Goal: Transaction & Acquisition: Subscribe to service/newsletter

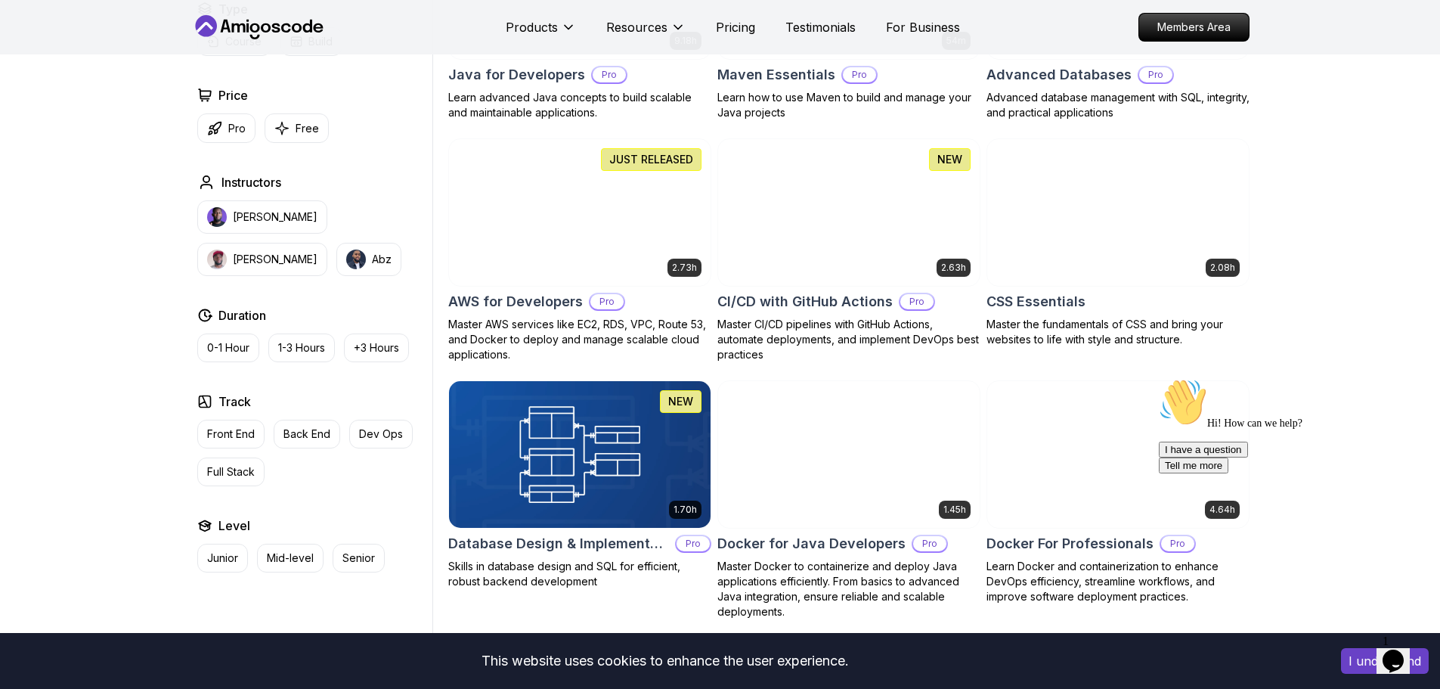
scroll to position [1058, 0]
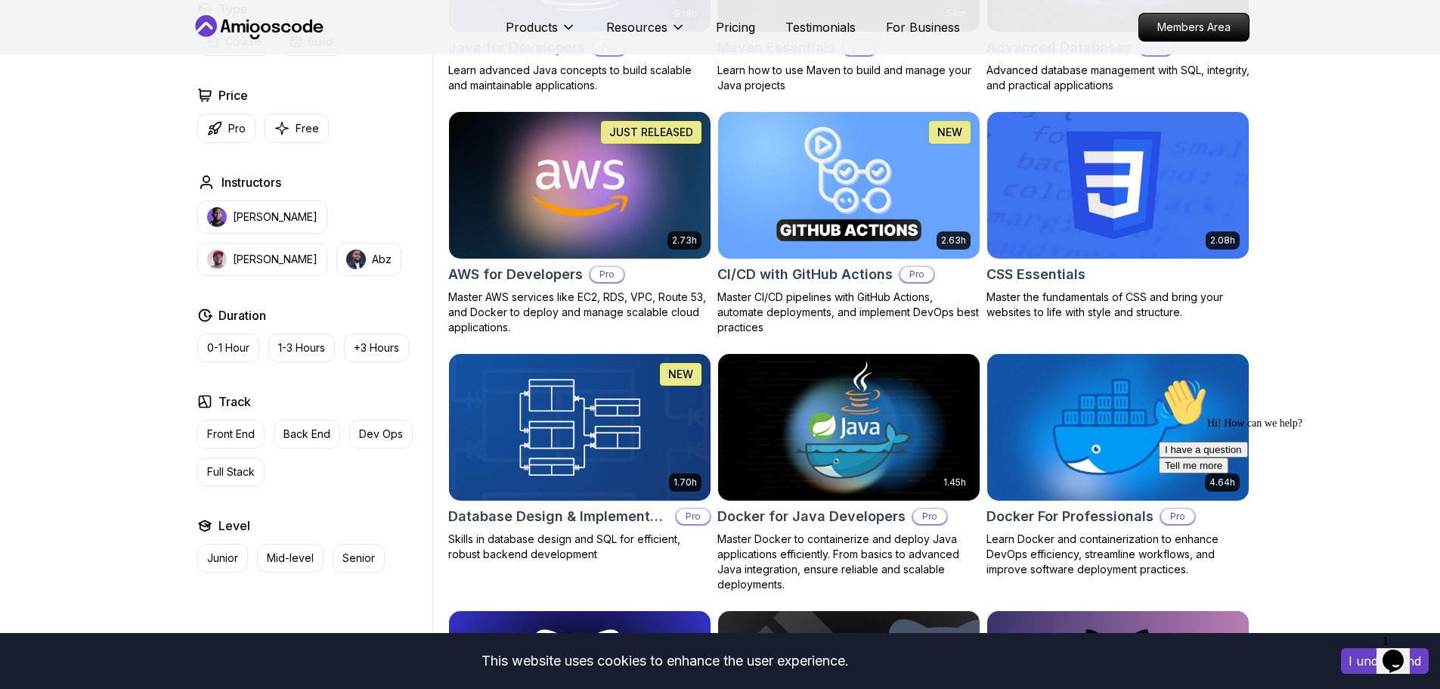
click at [569, 216] on img at bounding box center [579, 184] width 274 height 153
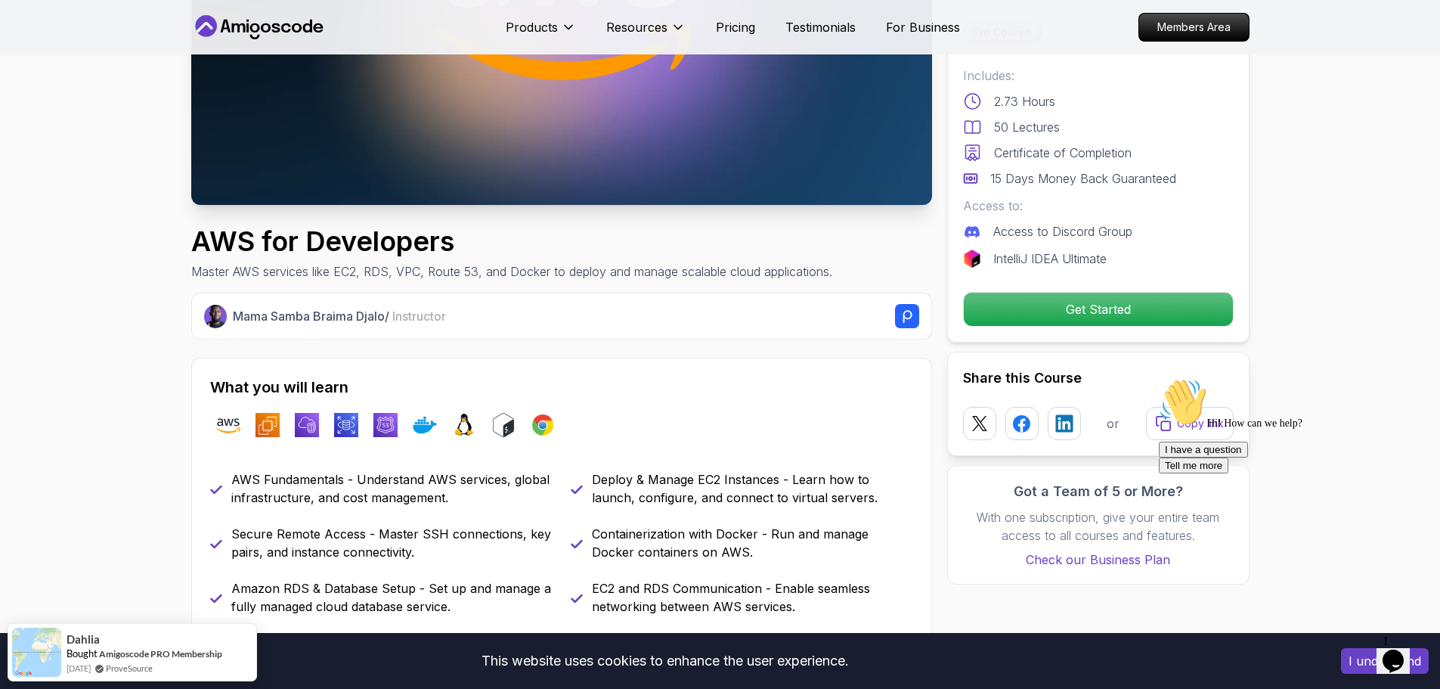
scroll to position [76, 0]
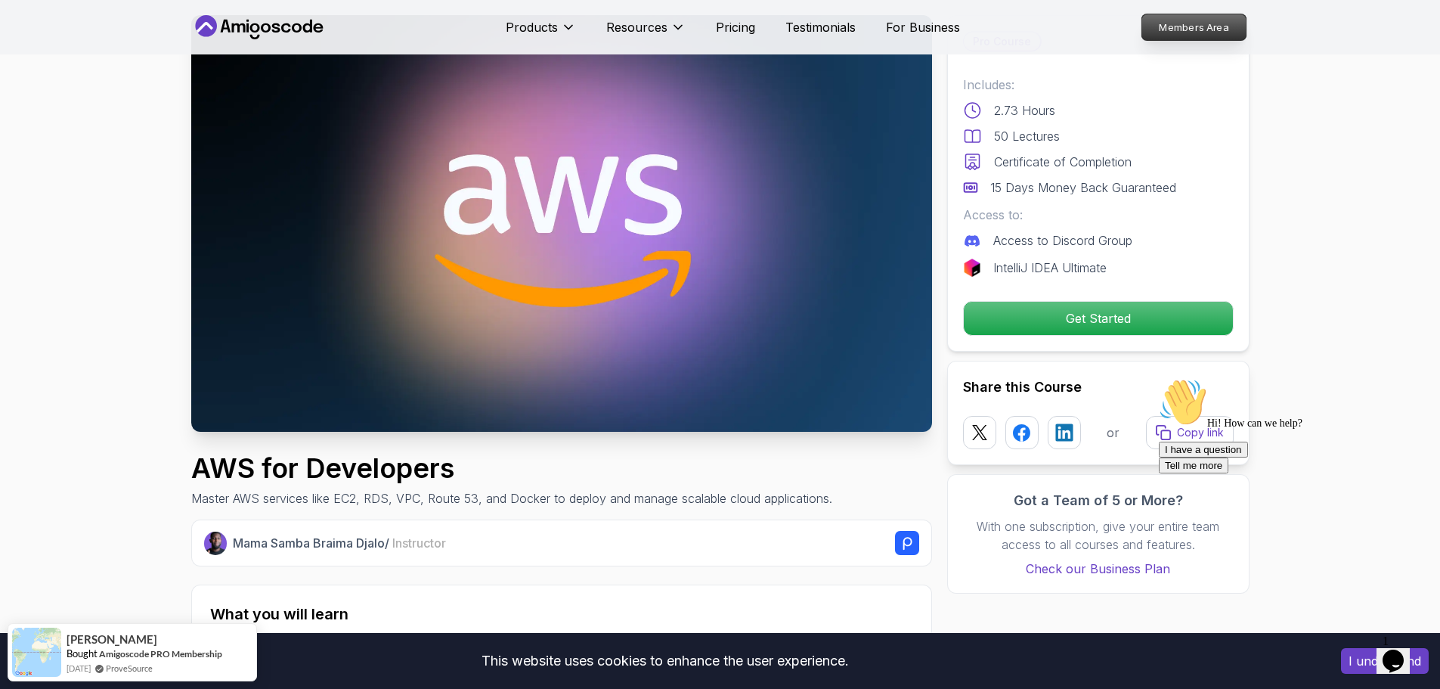
click at [1186, 32] on p "Members Area" at bounding box center [1193, 27] width 104 height 26
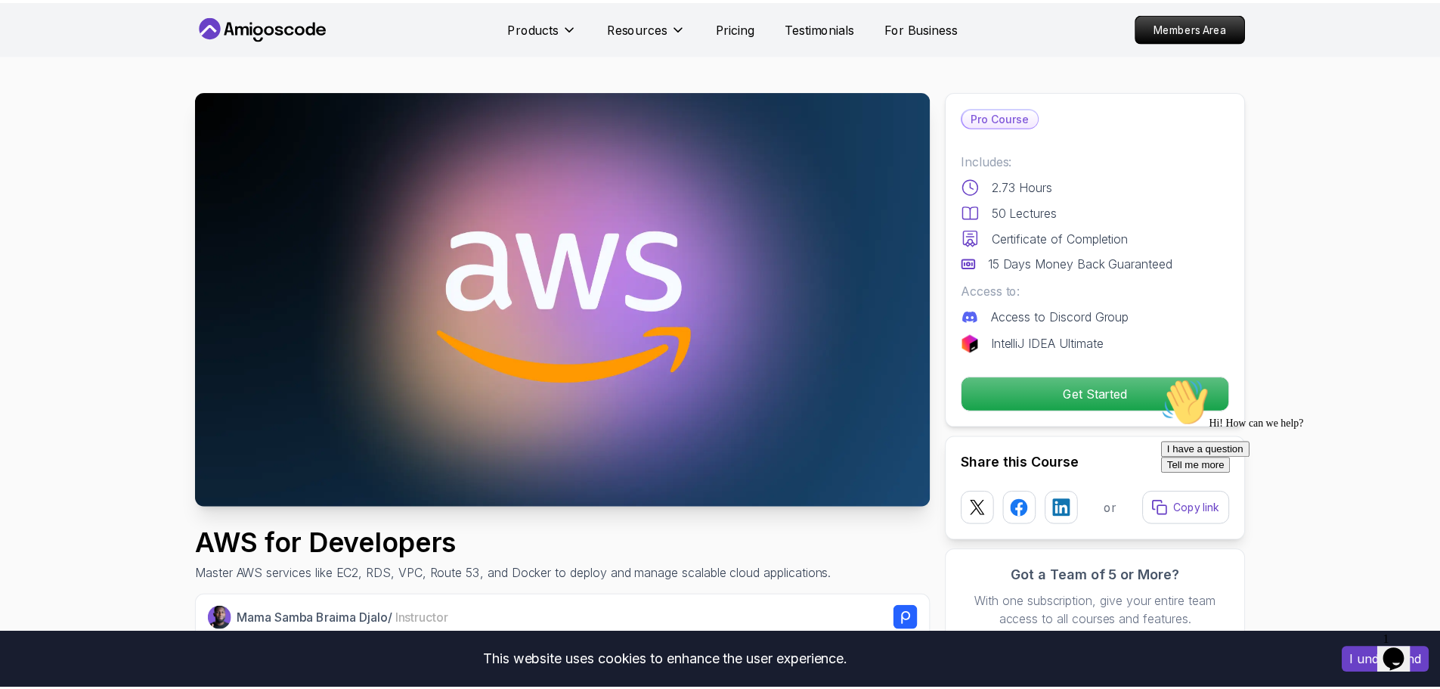
scroll to position [2, 0]
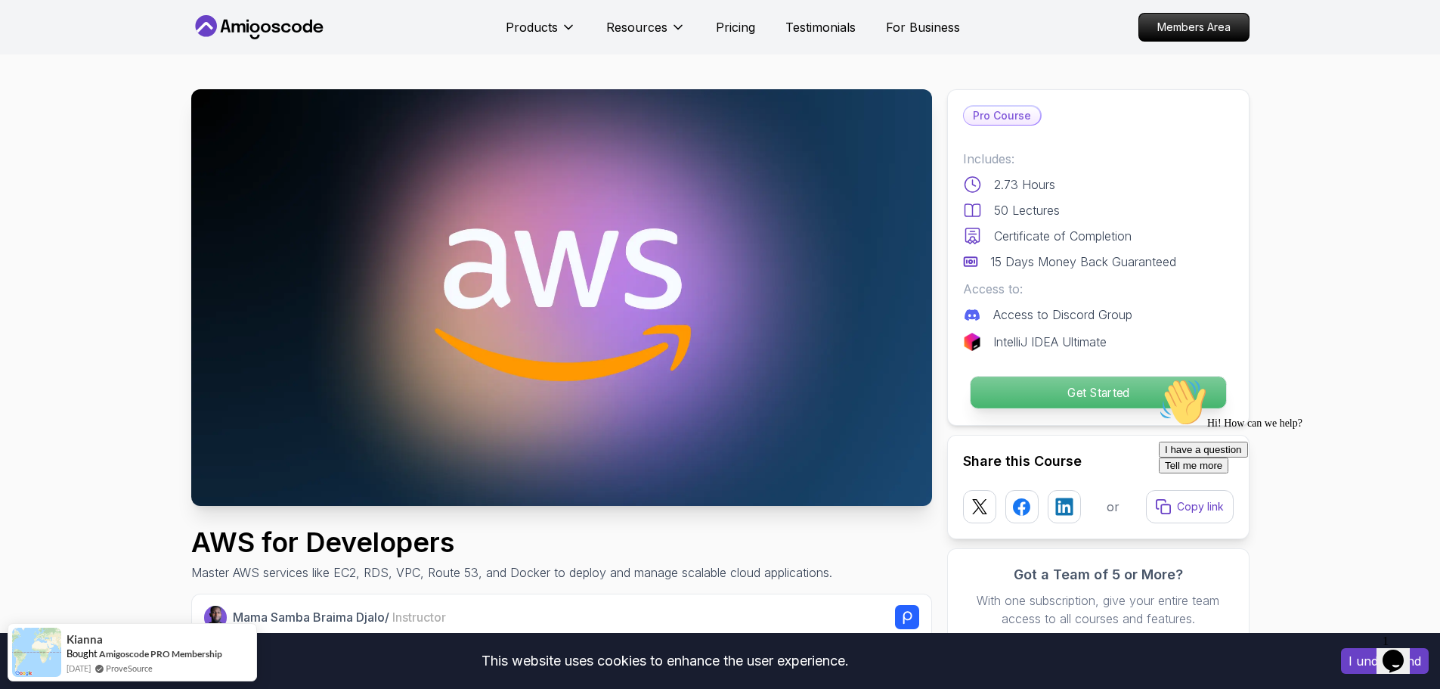
click at [1104, 390] on p "Get Started" at bounding box center [1097, 392] width 255 height 32
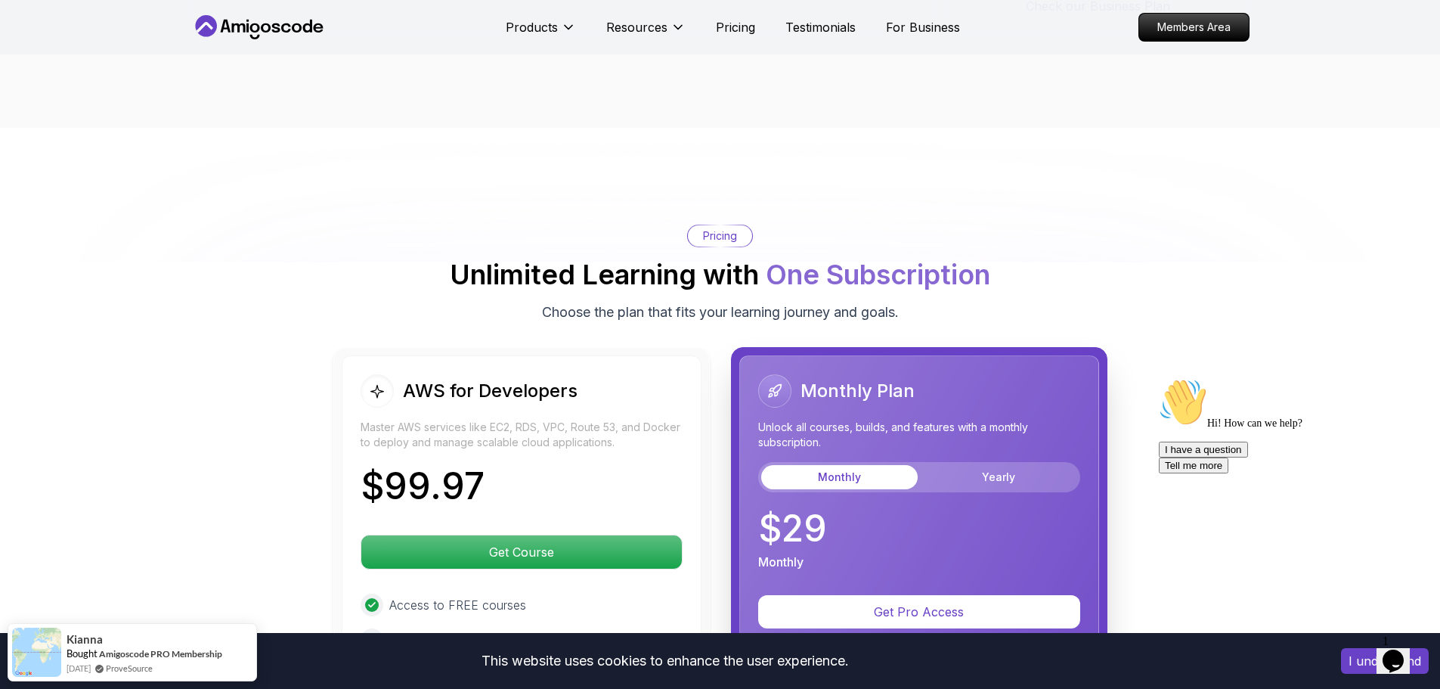
scroll to position [3080, 0]
